Goal: Transaction & Acquisition: Download file/media

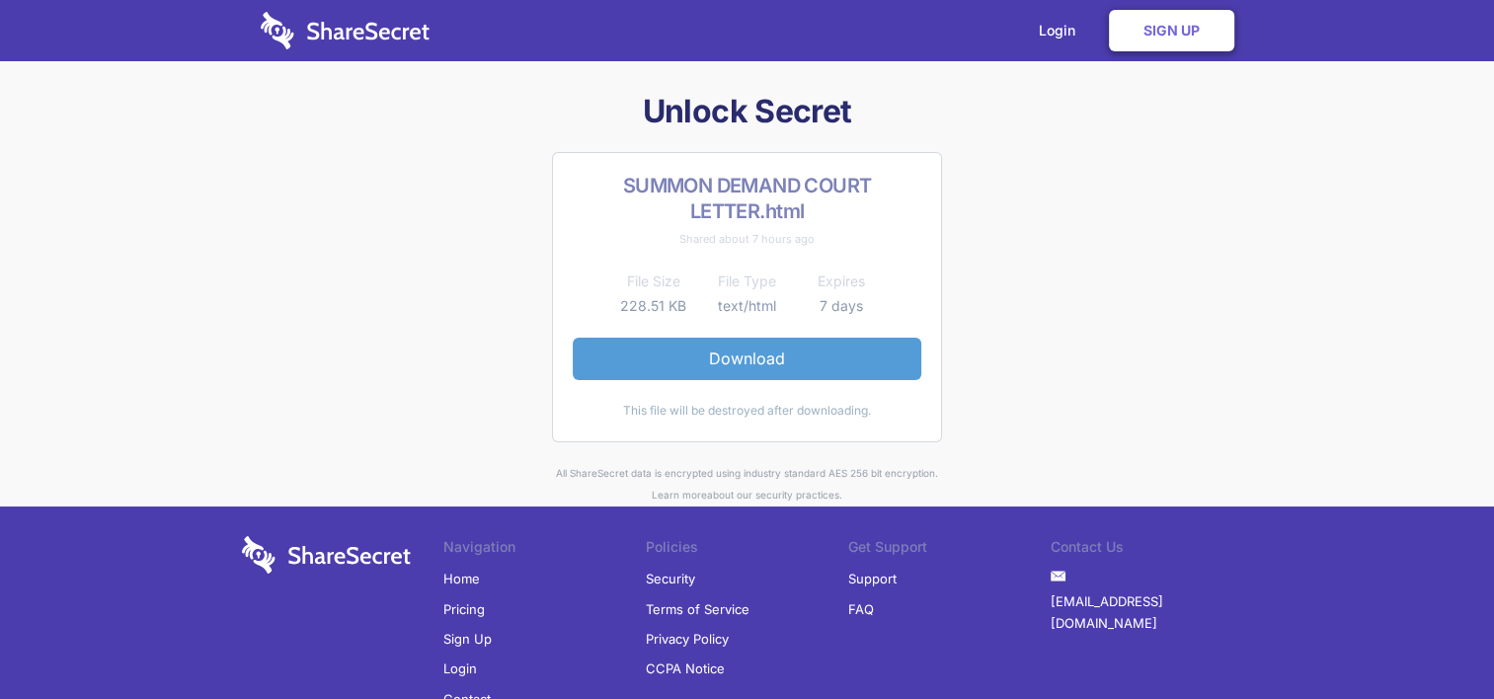
click at [735, 358] on link "Download" at bounding box center [747, 358] width 349 height 41
click at [757, 351] on link "Download" at bounding box center [747, 358] width 349 height 41
